Goal: Task Accomplishment & Management: Complete application form

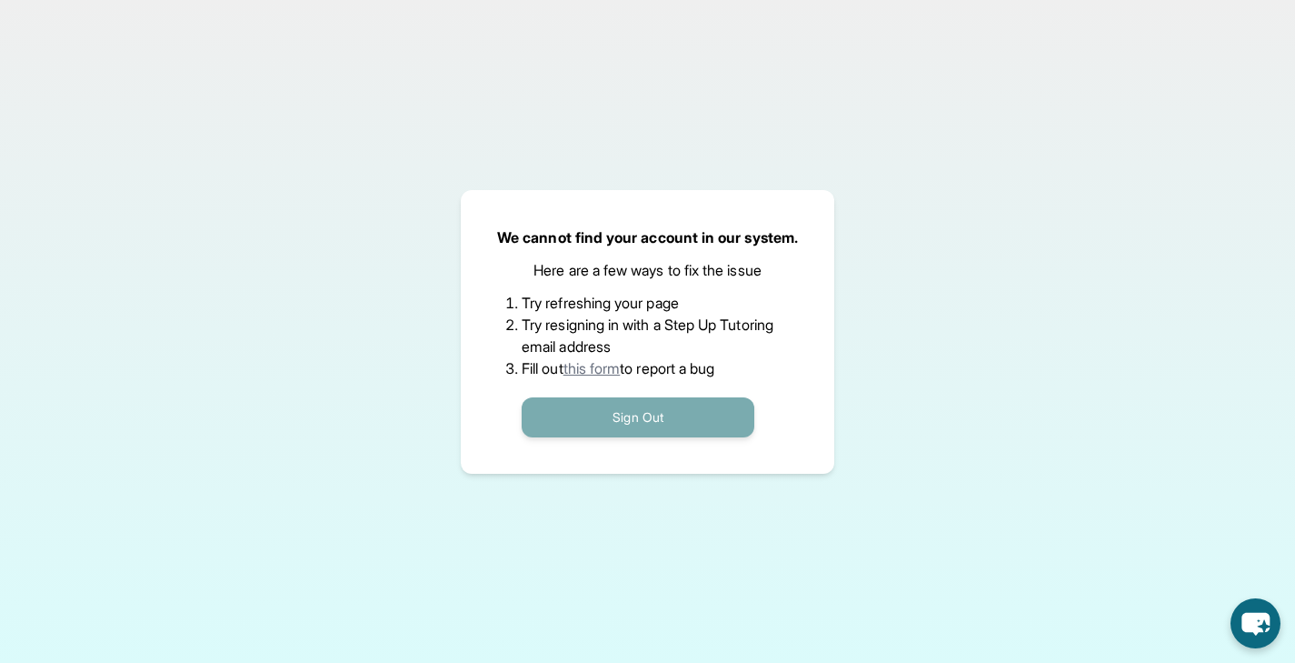
click at [670, 413] on button "Sign Out" at bounding box center [638, 417] width 233 height 40
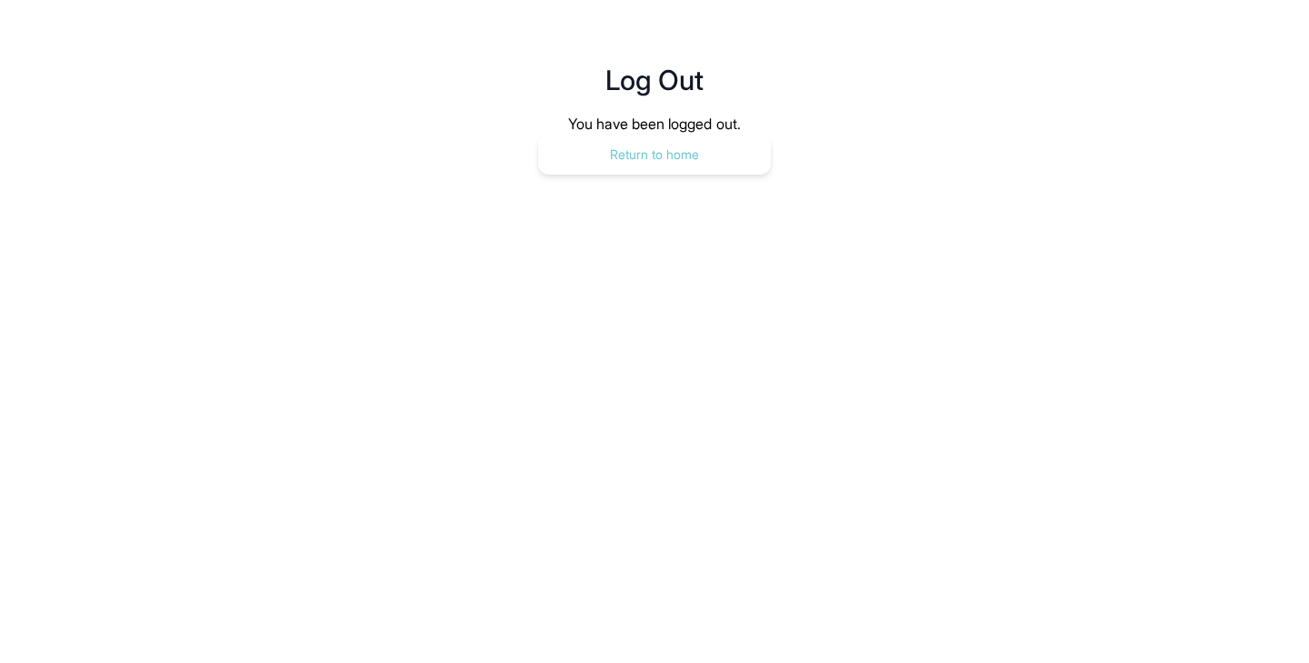
click at [659, 155] on button "Return to home" at bounding box center [654, 155] width 233 height 40
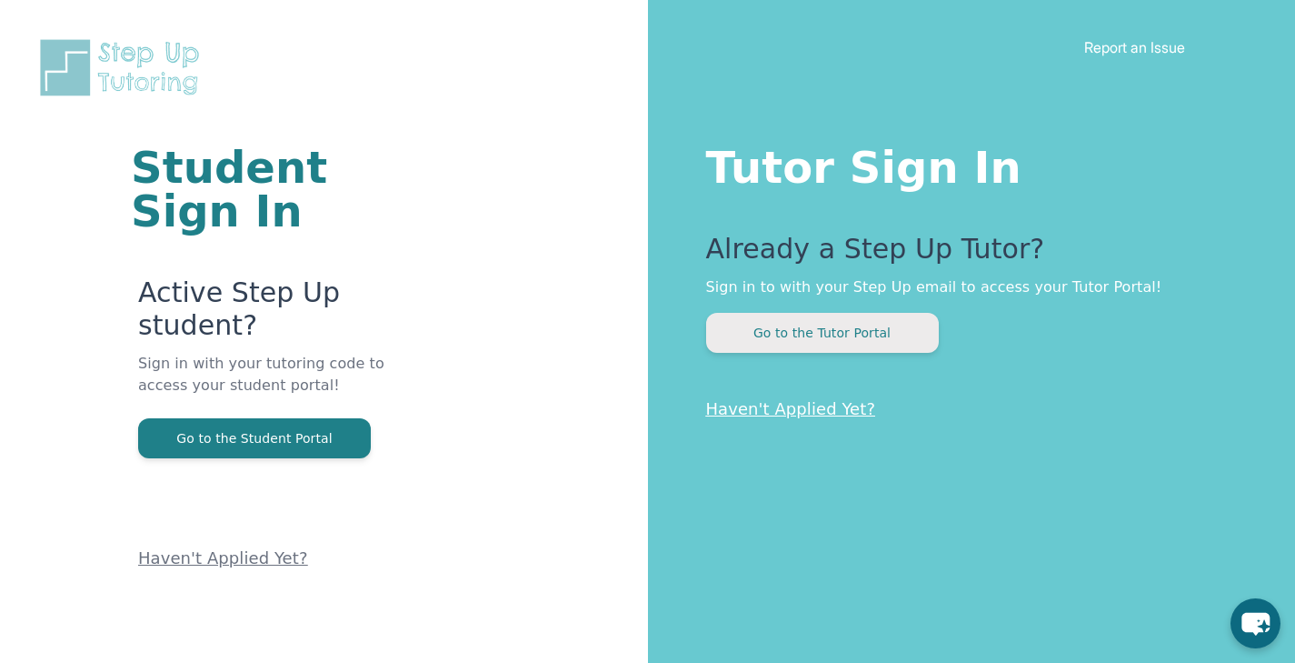
click at [804, 326] on button "Go to the Tutor Portal" at bounding box center [822, 333] width 233 height 40
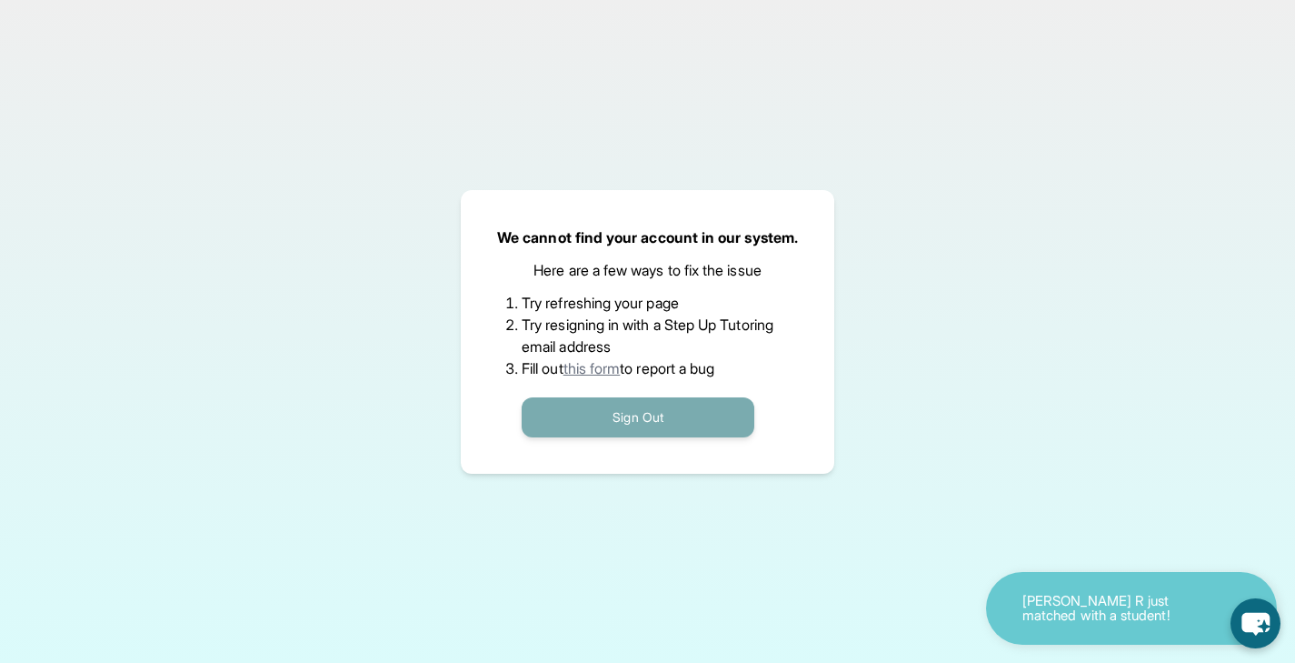
click at [698, 414] on button "Sign Out" at bounding box center [638, 417] width 233 height 40
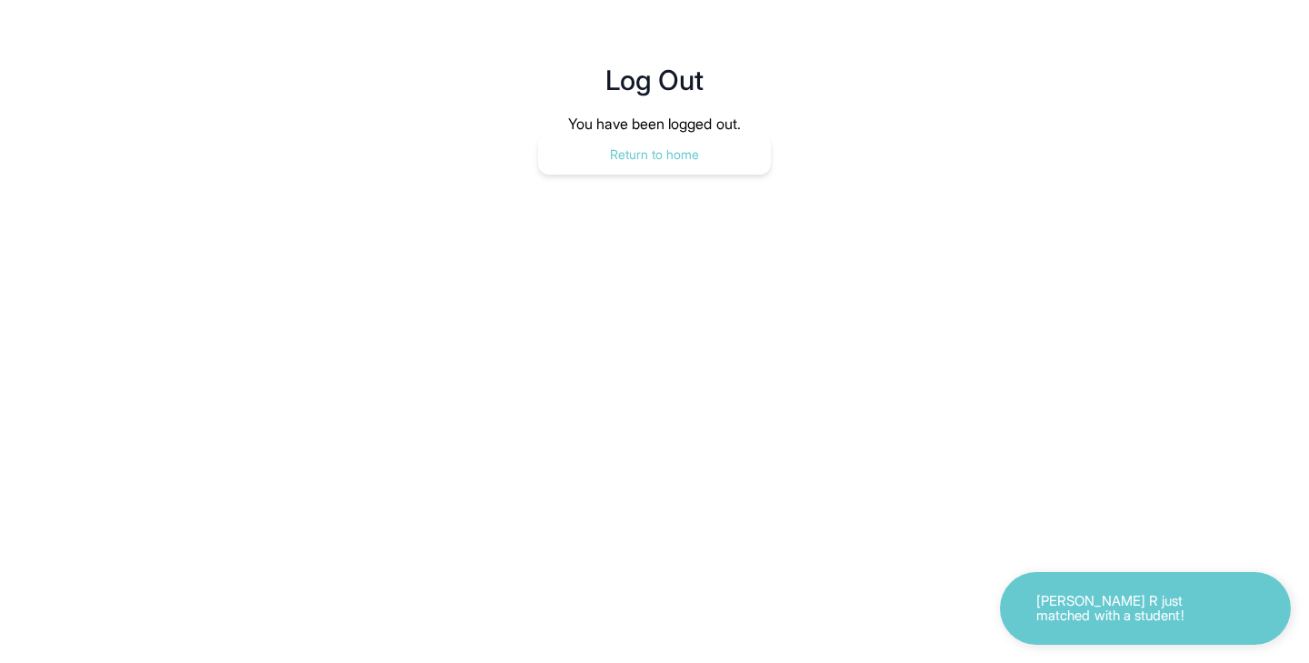
click at [655, 165] on button "Return to home" at bounding box center [654, 155] width 233 height 40
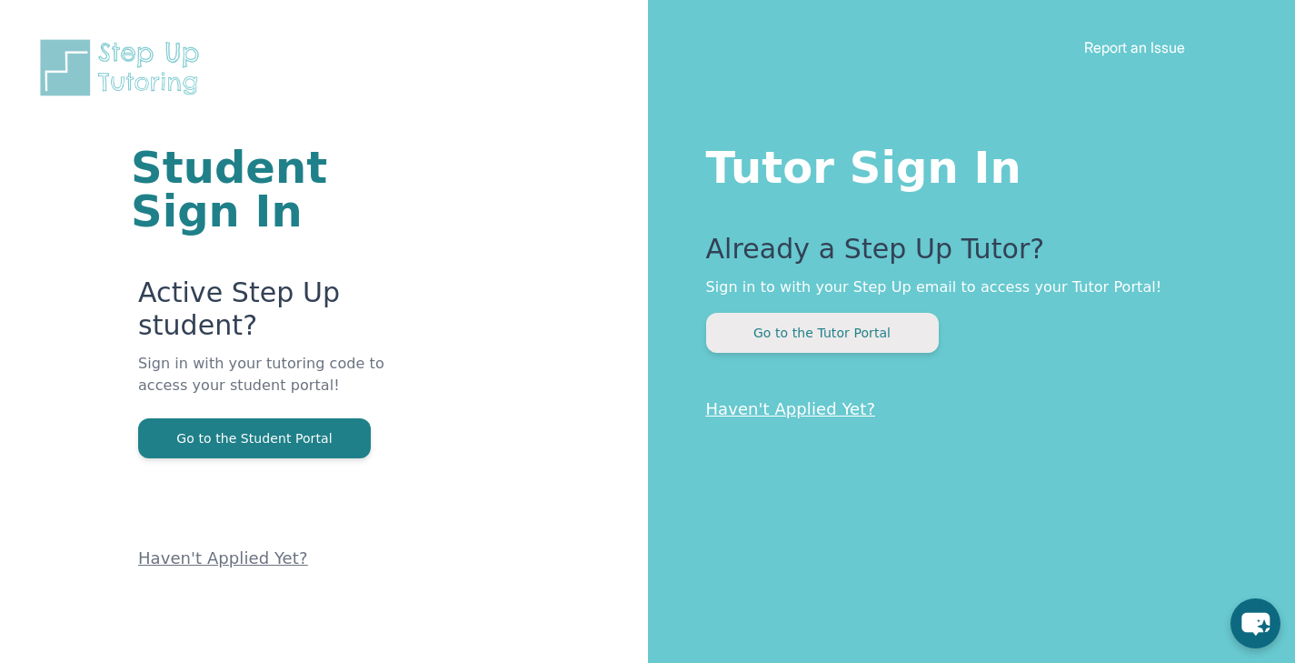
click at [832, 328] on button "Go to the Tutor Portal" at bounding box center [822, 333] width 233 height 40
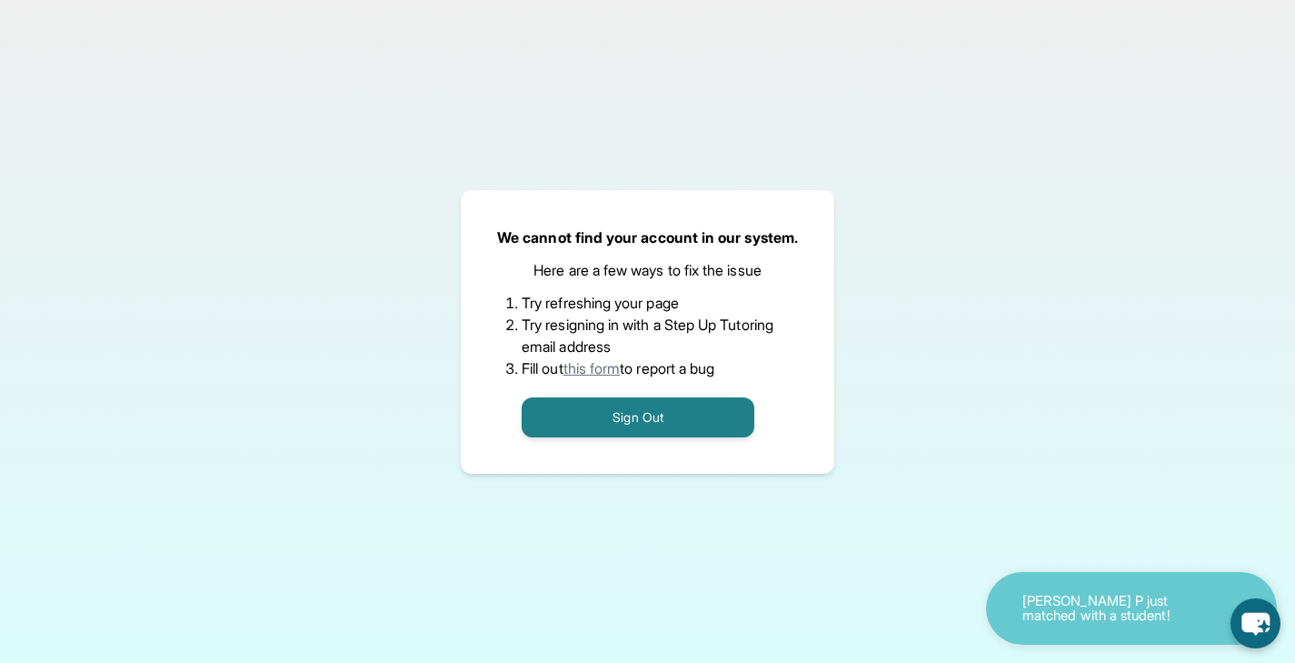
click at [612, 366] on link "this form" at bounding box center [592, 368] width 57 height 18
